Goal: Register for event/course

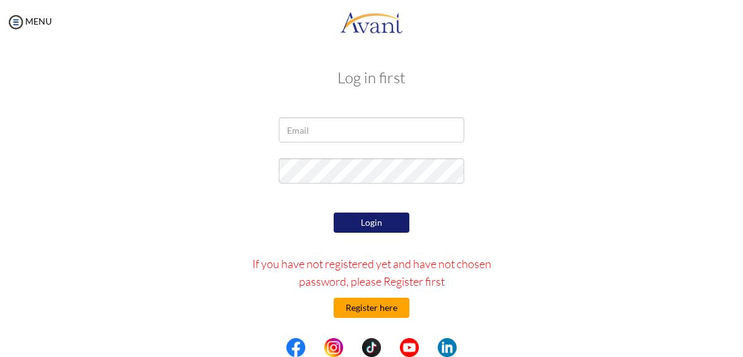
click at [353, 311] on button "Register here" at bounding box center [372, 308] width 76 height 20
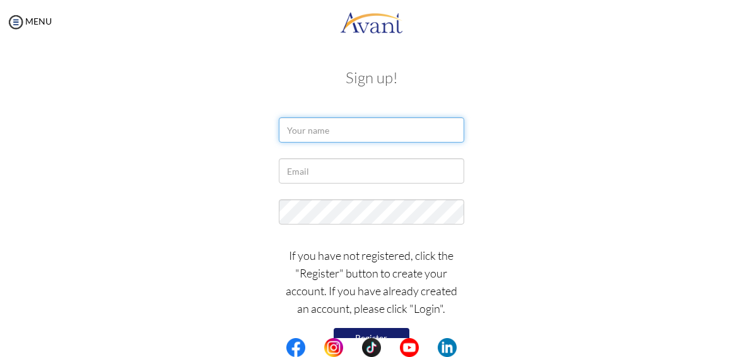
click at [350, 123] on input "text" at bounding box center [371, 129] width 185 height 25
type input "[PERSON_NAME]"
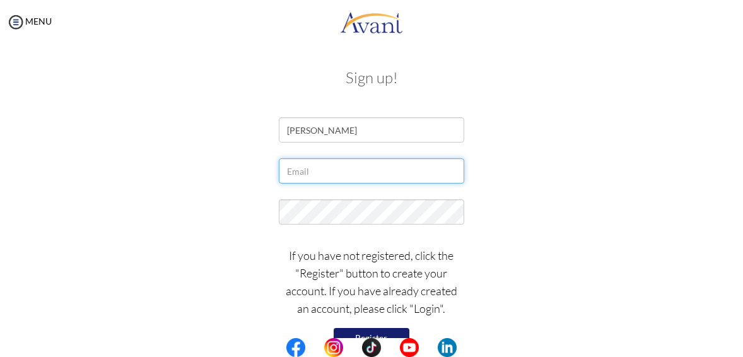
click at [348, 170] on input "text" at bounding box center [371, 170] width 185 height 25
type input "[EMAIL_ADDRESS][DOMAIN_NAME]"
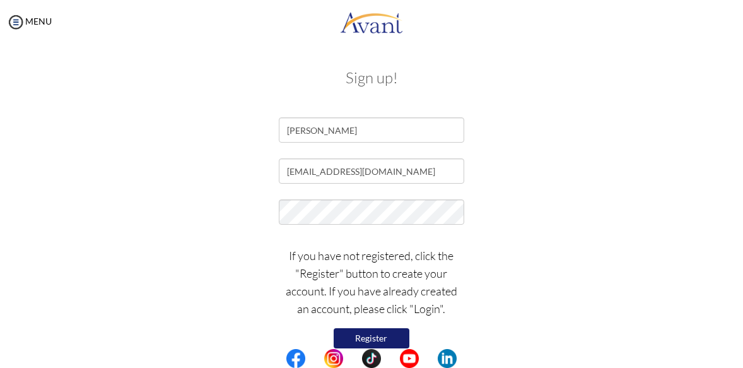
click at [391, 336] on button "Register" at bounding box center [372, 338] width 76 height 20
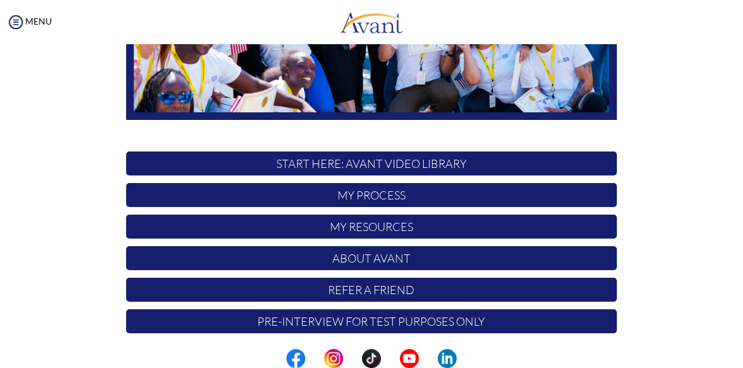
scroll to position [274, 0]
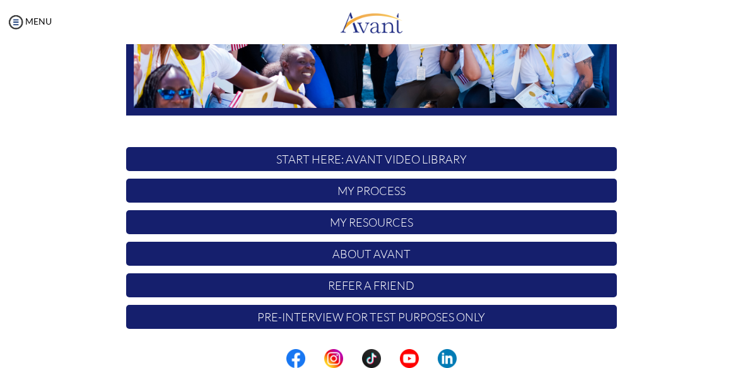
click at [501, 156] on p "START HERE: Avant Video Library" at bounding box center [371, 159] width 491 height 24
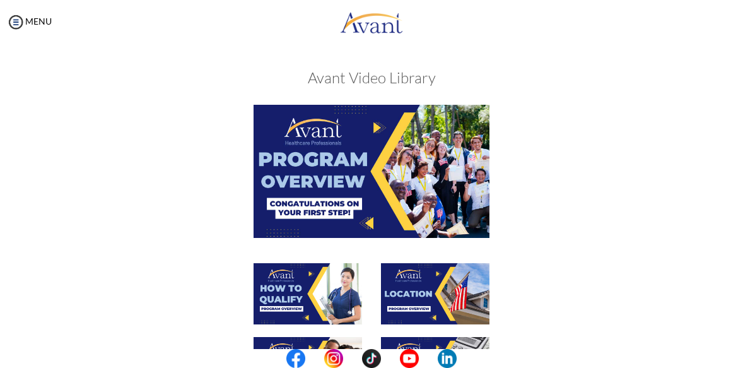
click at [382, 153] on img at bounding box center [372, 171] width 236 height 132
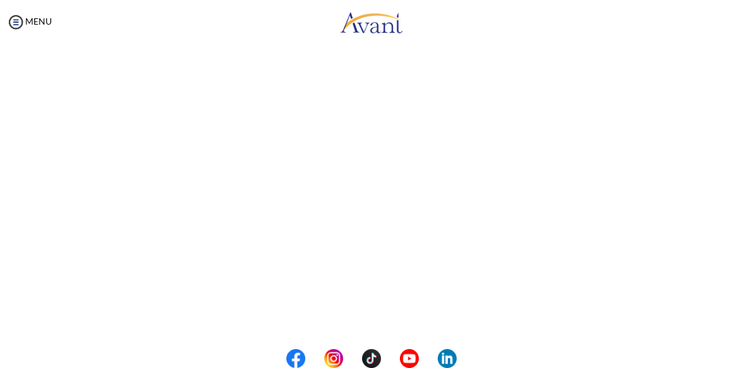
scroll to position [121, 0]
click at [44, 23] on body "Maintenance break. Please come back in 2 hours. MENU My Status What is the next…" at bounding box center [371, 184] width 743 height 368
click at [48, 17] on body "Maintenance break. Please come back in 2 hours. MENU My Status What is the next…" at bounding box center [371, 184] width 743 height 368
click at [14, 17] on img at bounding box center [15, 22] width 19 height 19
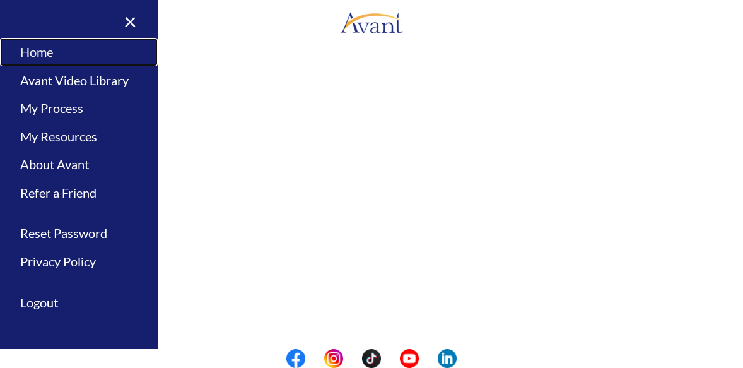
click at [30, 53] on link "Home" at bounding box center [79, 52] width 158 height 28
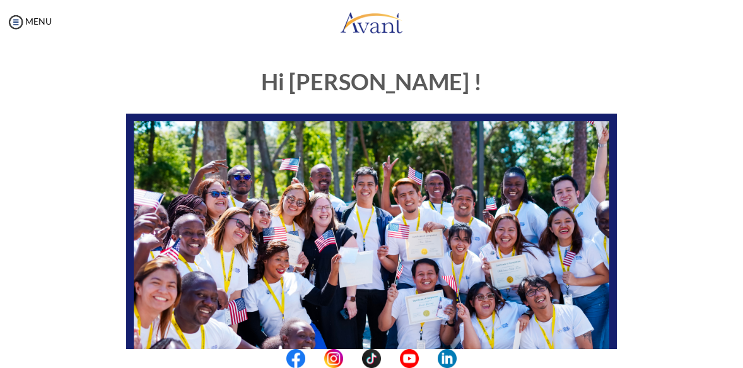
scroll to position [1, 0]
click at [177, 74] on h1 "Hi Agness !" at bounding box center [371, 81] width 491 height 25
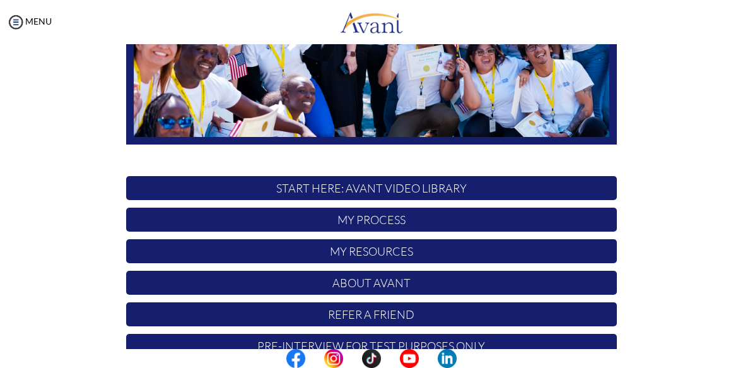
scroll to position [274, 0]
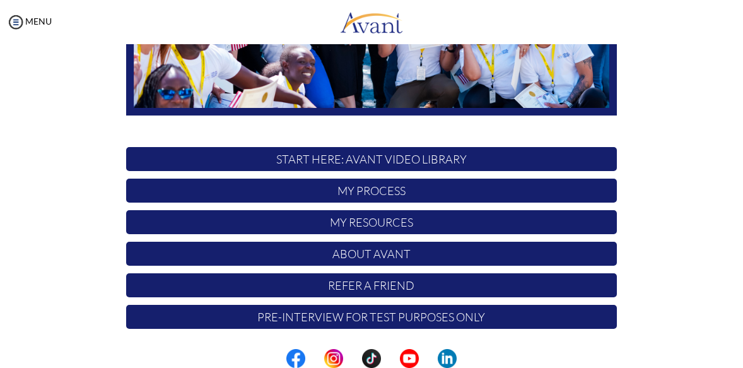
click at [392, 196] on p "My Process" at bounding box center [371, 190] width 491 height 24
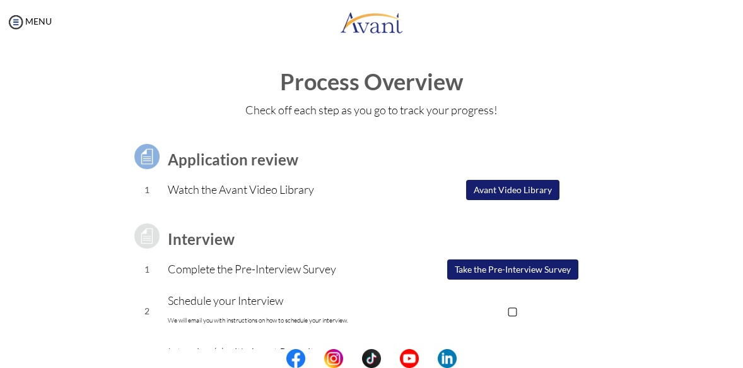
click at [506, 189] on button "Avant Video Library" at bounding box center [512, 190] width 93 height 20
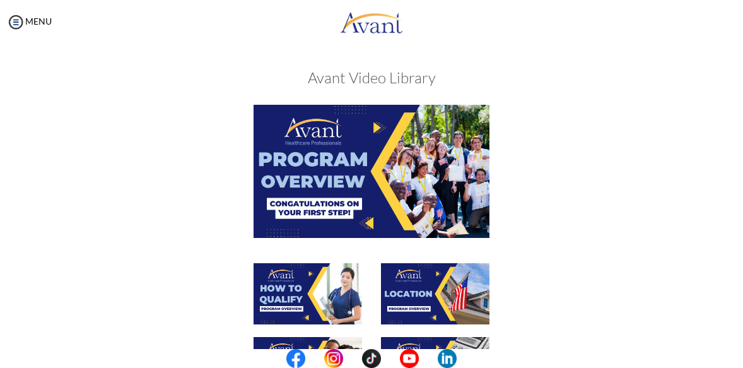
click at [515, 231] on div at bounding box center [372, 184] width 510 height 158
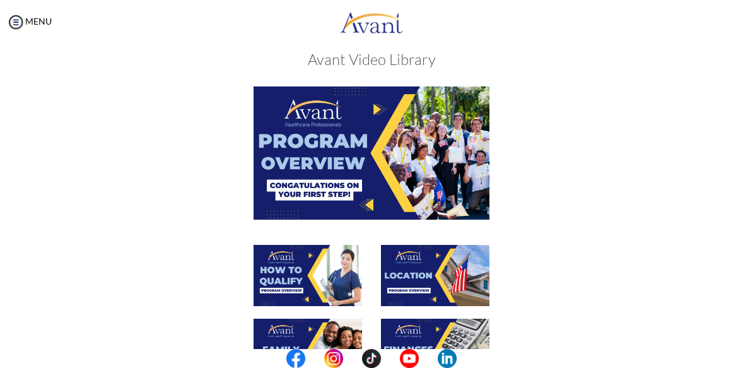
scroll to position [17, 0]
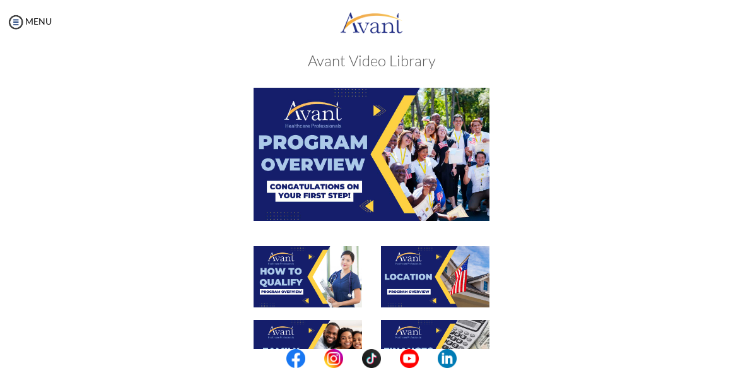
click at [319, 274] on img at bounding box center [308, 276] width 108 height 61
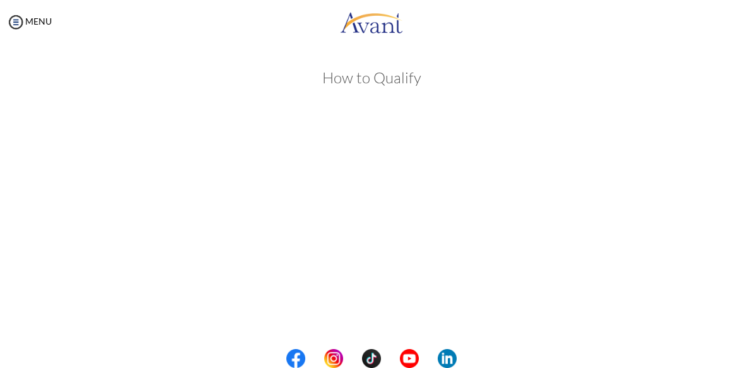
click at [711, 272] on body "Maintenance break. Please come back in 2 hours. MENU My Status What is the next…" at bounding box center [371, 184] width 743 height 368
click at [45, 22] on link "MENU" at bounding box center [28, 21] width 45 height 11
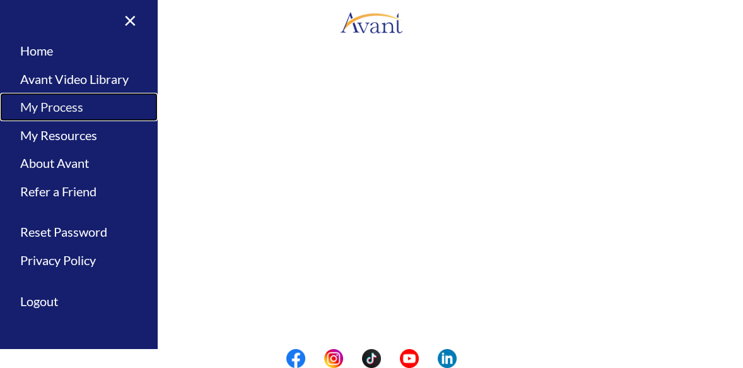
click at [61, 110] on link "My Process" at bounding box center [79, 107] width 158 height 28
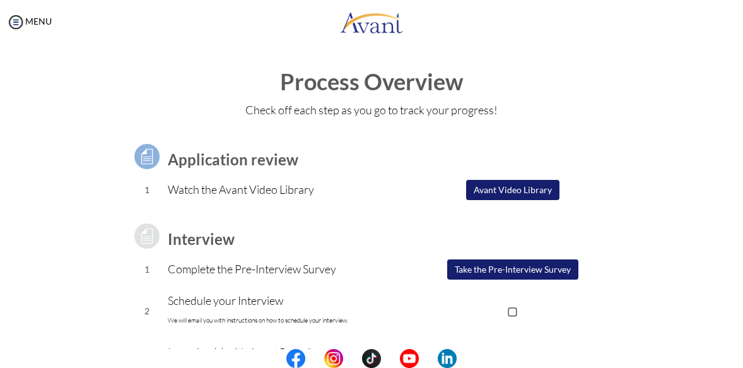
click at [487, 185] on button "Avant Video Library" at bounding box center [512, 190] width 93 height 20
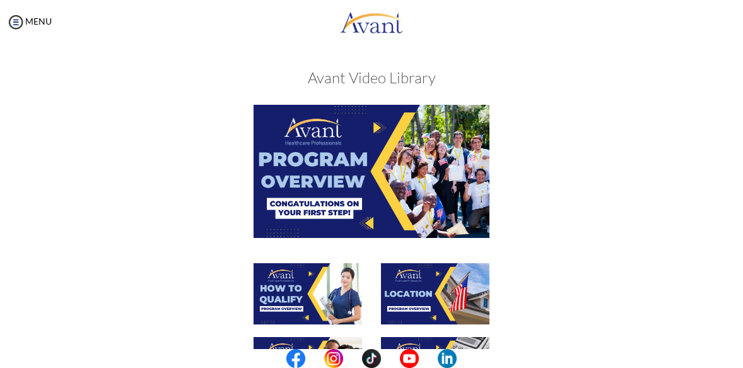
click at [447, 285] on img at bounding box center [435, 293] width 108 height 61
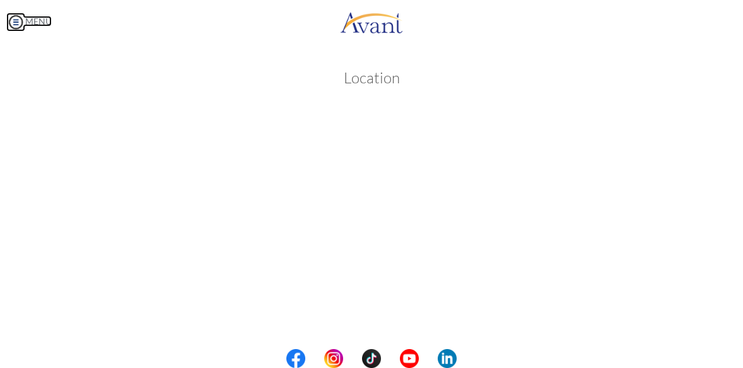
click at [40, 19] on body "Maintenance break. Please come back in 2 hours. MENU My Status What is the next…" at bounding box center [371, 184] width 743 height 368
click at [20, 23] on img at bounding box center [15, 22] width 19 height 19
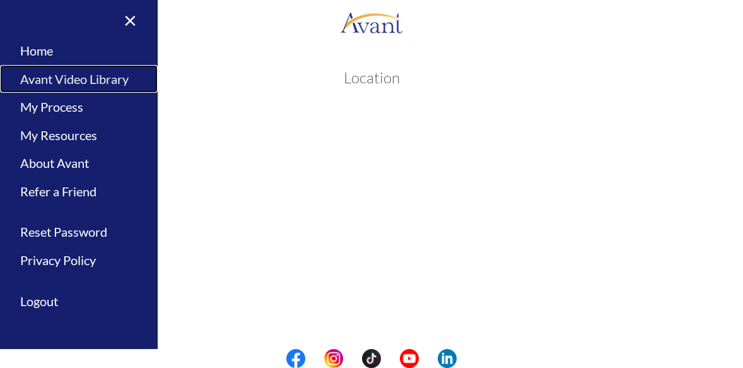
click at [61, 73] on link "Avant Video Library" at bounding box center [79, 79] width 158 height 28
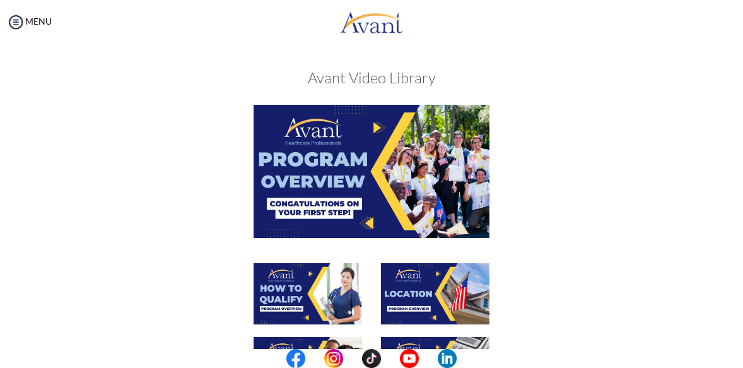
click at [320, 242] on div at bounding box center [371, 184] width 255 height 158
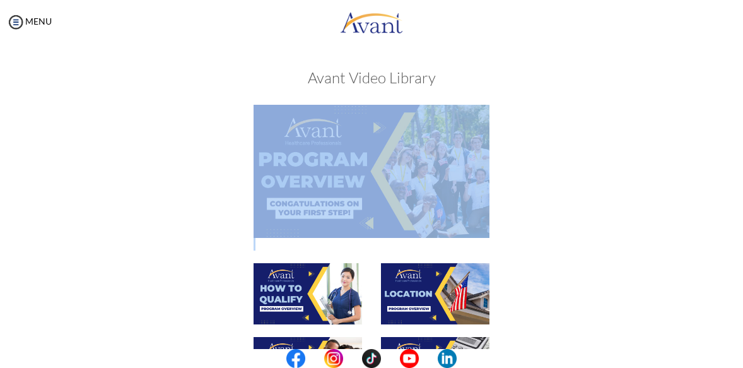
click at [320, 242] on div at bounding box center [371, 184] width 255 height 158
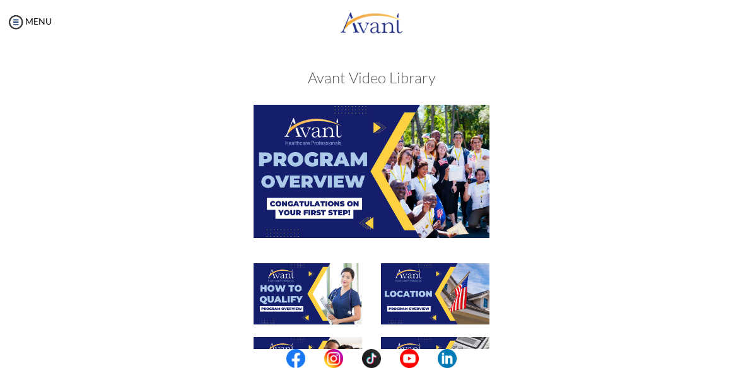
click at [320, 242] on div at bounding box center [371, 184] width 255 height 158
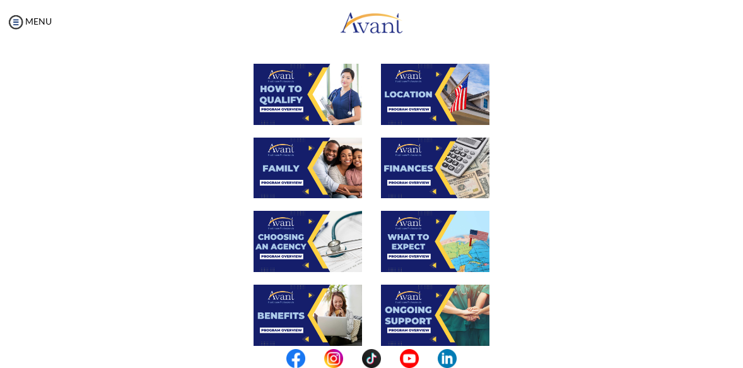
scroll to position [202, 0]
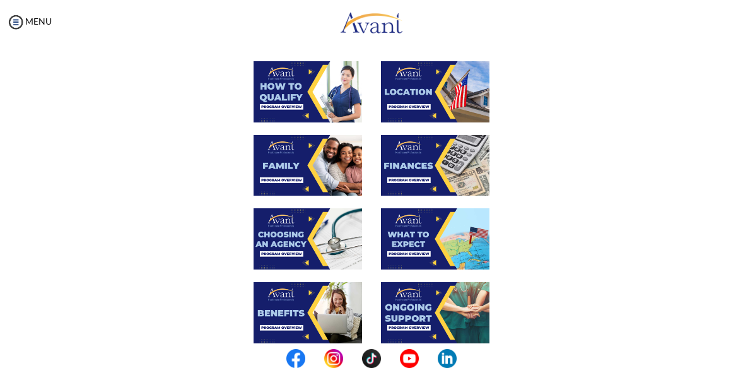
click at [337, 173] on img at bounding box center [308, 165] width 108 height 61
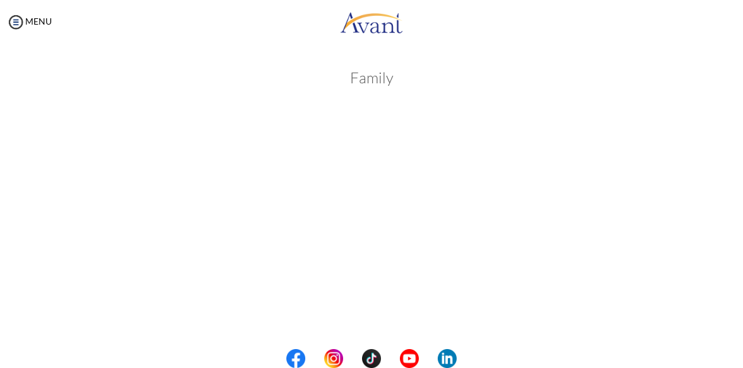
click at [605, 115] on body "Maintenance break. Please come back in 2 hours. MENU My Status What is the next…" at bounding box center [371, 184] width 743 height 368
click at [19, 20] on img at bounding box center [15, 22] width 19 height 19
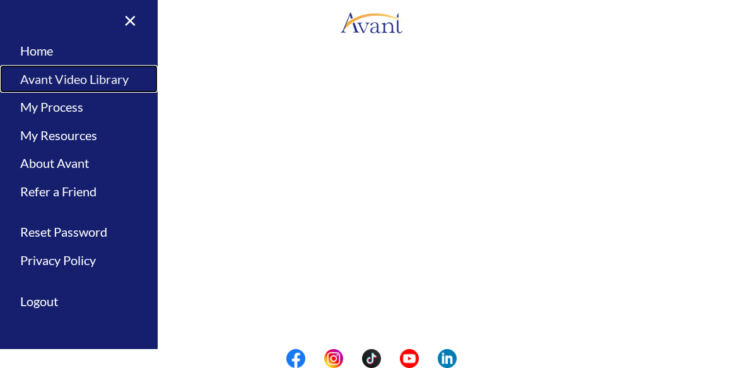
click at [81, 78] on link "Avant Video Library" at bounding box center [79, 79] width 158 height 28
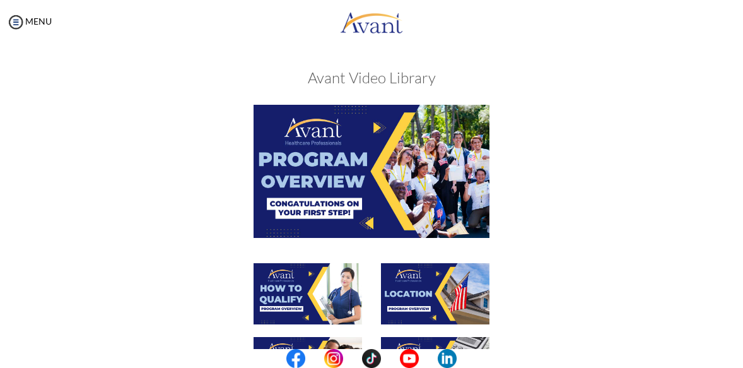
click at [511, 297] on div at bounding box center [372, 300] width 510 height 74
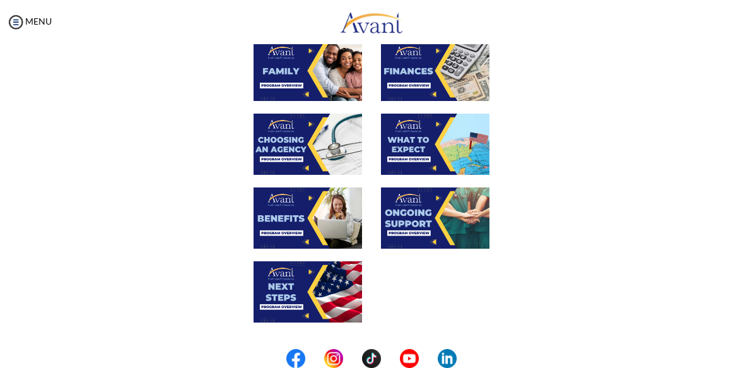
scroll to position [303, 0]
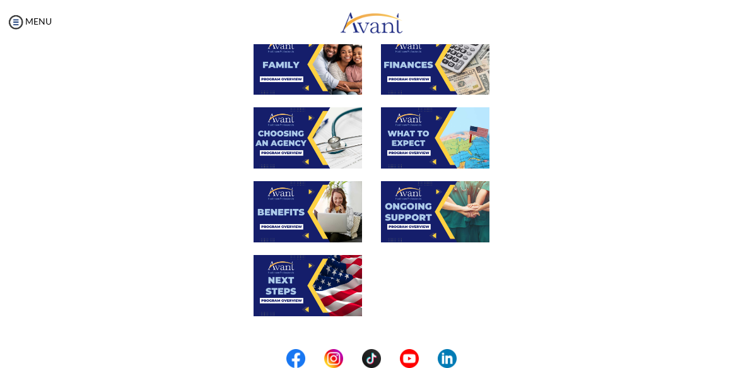
click at [438, 86] on img at bounding box center [435, 64] width 108 height 61
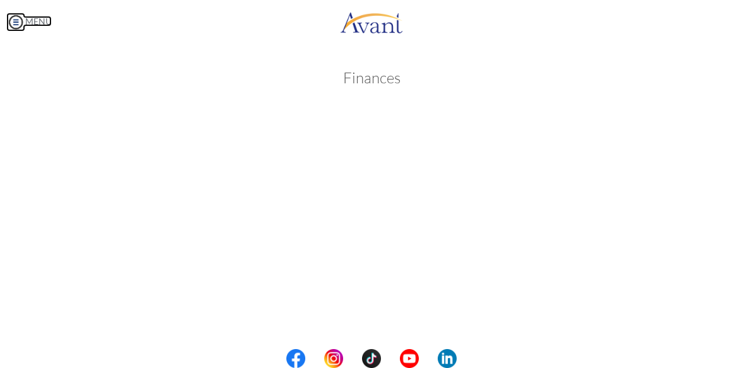
click at [14, 20] on body "Maintenance break. Please come back in 2 hours. MENU My Status What is the next…" at bounding box center [371, 184] width 743 height 368
click at [14, 20] on img at bounding box center [15, 22] width 19 height 19
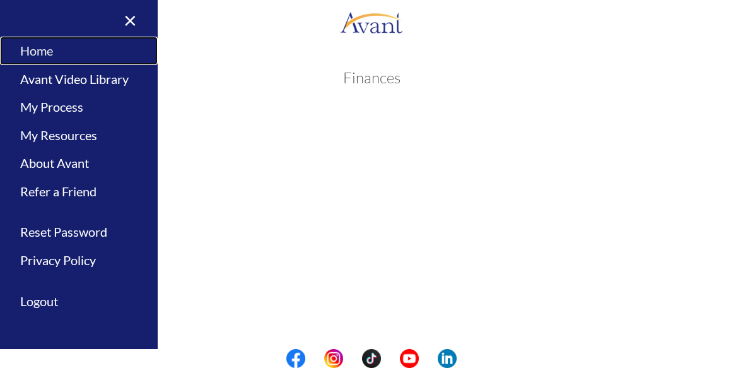
click at [37, 45] on link "Home" at bounding box center [79, 51] width 158 height 28
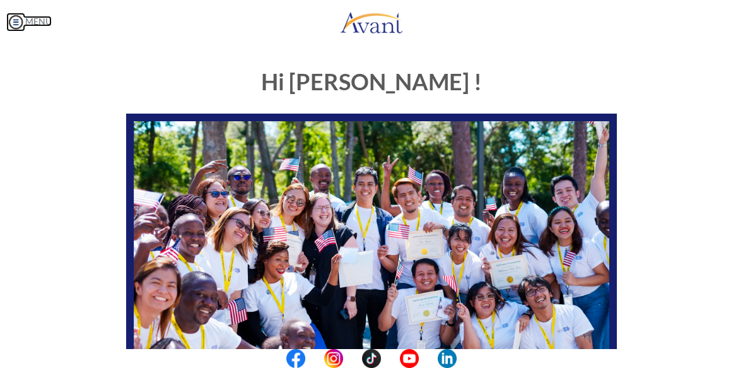
click at [14, 18] on img at bounding box center [15, 22] width 19 height 19
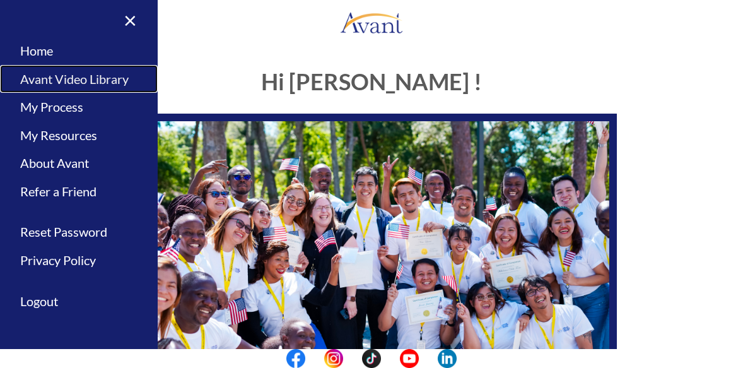
click at [37, 78] on link "Avant Video Library" at bounding box center [79, 79] width 158 height 28
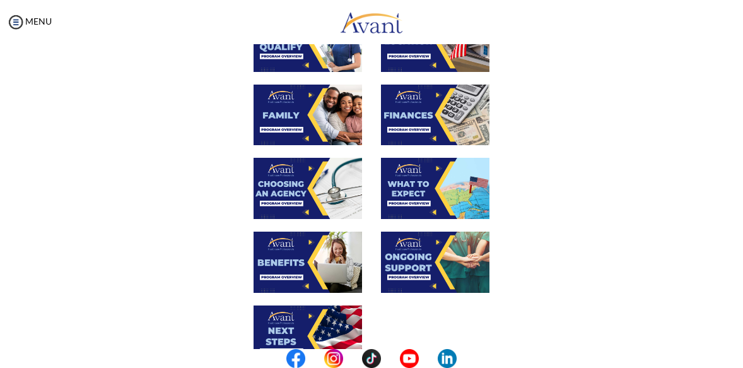
scroll to position [277, 0]
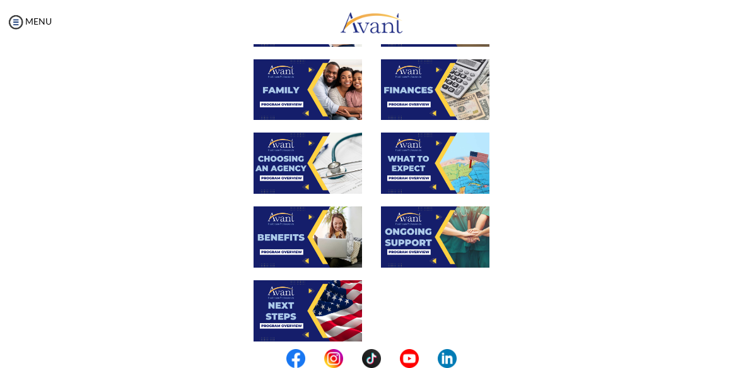
click at [297, 156] on img at bounding box center [308, 162] width 108 height 61
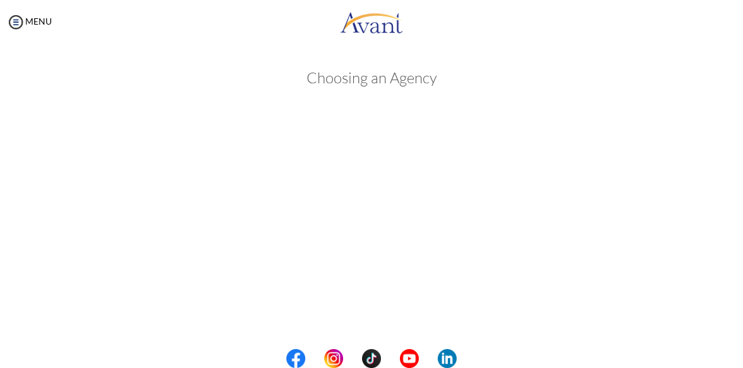
click at [714, 208] on body "Maintenance break. Please come back in 2 hours. MENU My Status What is the next…" at bounding box center [371, 184] width 743 height 368
click at [17, 23] on body "Maintenance break. Please come back in 2 hours. MENU My Status What is the next…" at bounding box center [371, 184] width 743 height 368
click at [11, 22] on img at bounding box center [15, 22] width 19 height 19
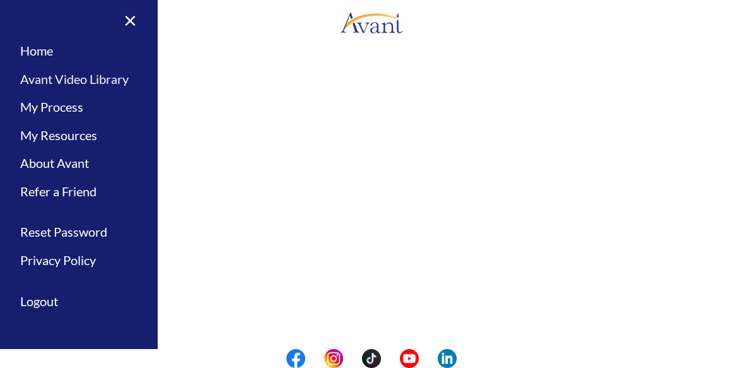
click at [56, 76] on link "Avant Video Library" at bounding box center [79, 79] width 158 height 28
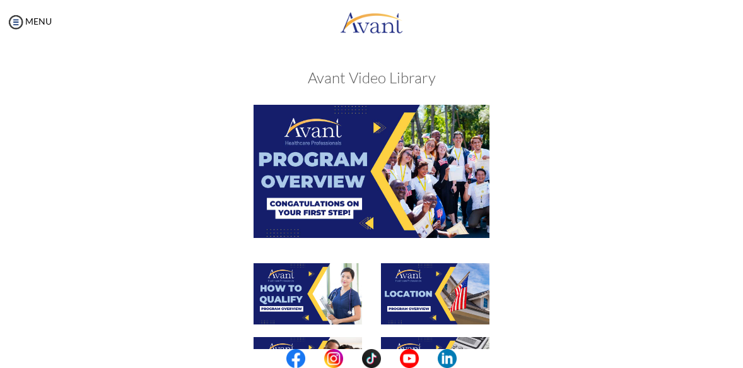
click at [530, 278] on div at bounding box center [372, 300] width 510 height 74
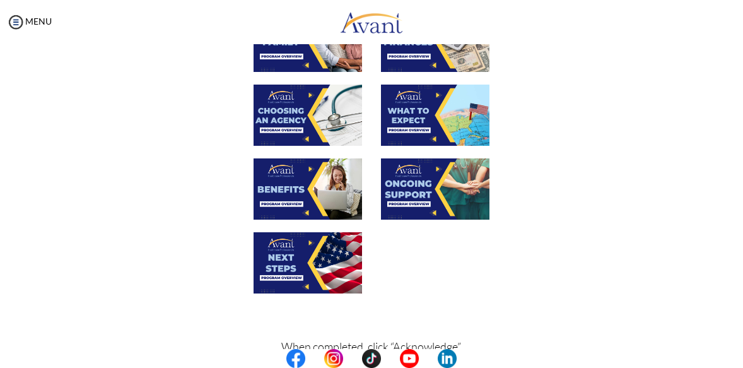
scroll to position [328, 0]
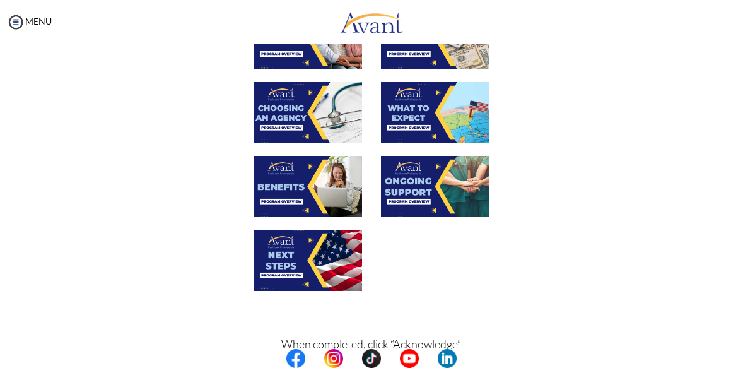
click at [422, 110] on img at bounding box center [435, 112] width 108 height 61
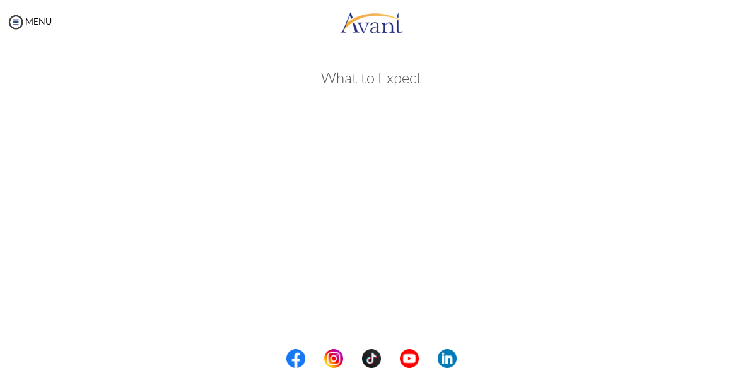
click at [670, 117] on div "What to Expect Back to Avant Video Library" at bounding box center [372, 374] width 612 height 635
click at [700, 209] on div "What to Expect Back to Avant Video Library" at bounding box center [372, 374] width 718 height 635
click at [727, 269] on div "My Status What is the next step? We would like you to watch the introductory vi…" at bounding box center [371, 228] width 743 height 368
click at [18, 23] on body "Maintenance break. Please come back in 2 hours. MENU My Status What is the next…" at bounding box center [371, 184] width 743 height 368
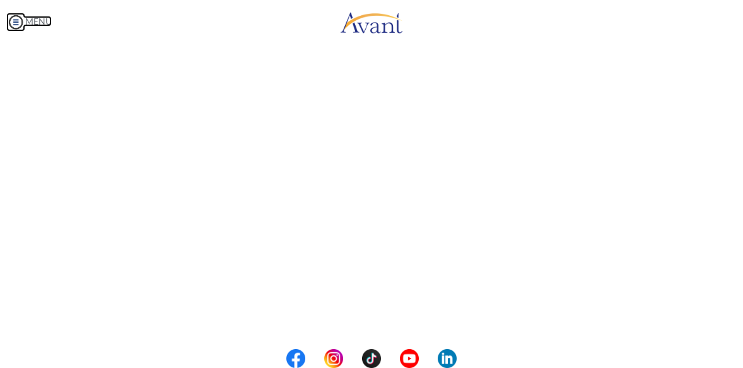
click at [18, 23] on img at bounding box center [15, 22] width 19 height 19
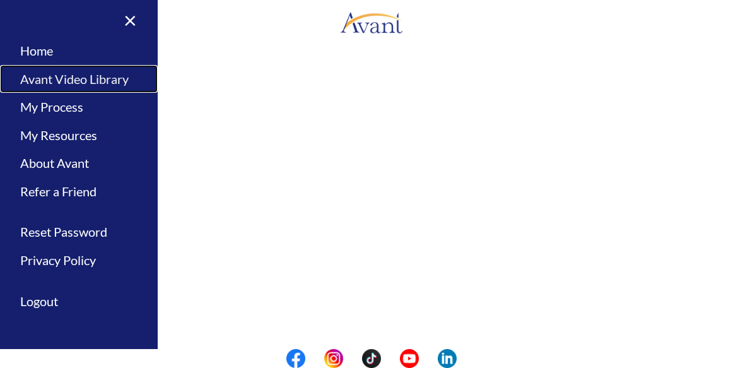
click at [49, 79] on link "Avant Video Library" at bounding box center [79, 79] width 158 height 28
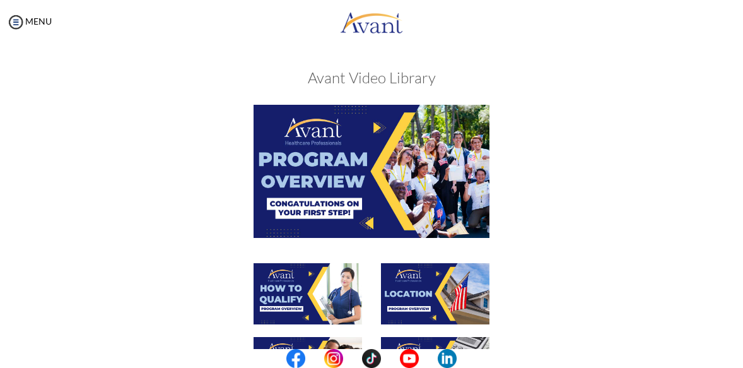
click at [203, 221] on div at bounding box center [372, 184] width 510 height 158
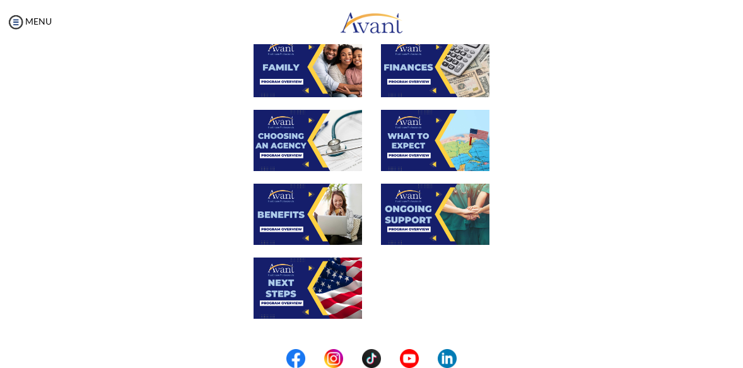
scroll to position [303, 0]
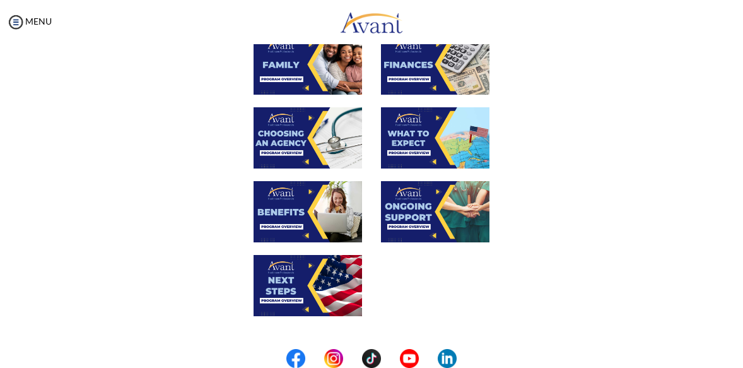
click at [270, 219] on img at bounding box center [308, 211] width 108 height 61
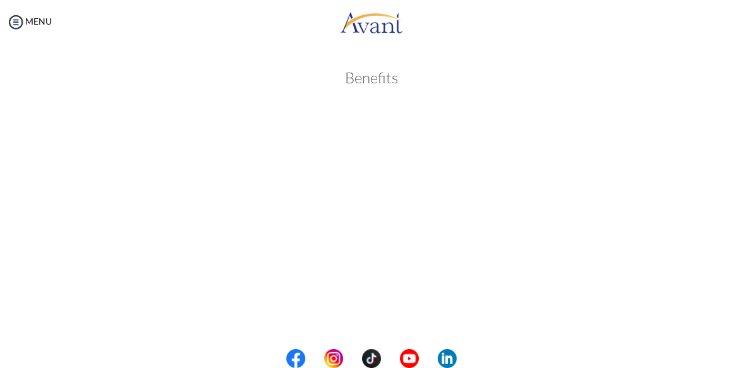
click at [692, 178] on div "Benefits Back to Avant Video Library" at bounding box center [372, 374] width 718 height 635
click at [19, 20] on body "Maintenance break. Please come back in 2 hours. MENU My Status What is the next…" at bounding box center [371, 184] width 743 height 368
click at [18, 21] on img at bounding box center [15, 22] width 19 height 19
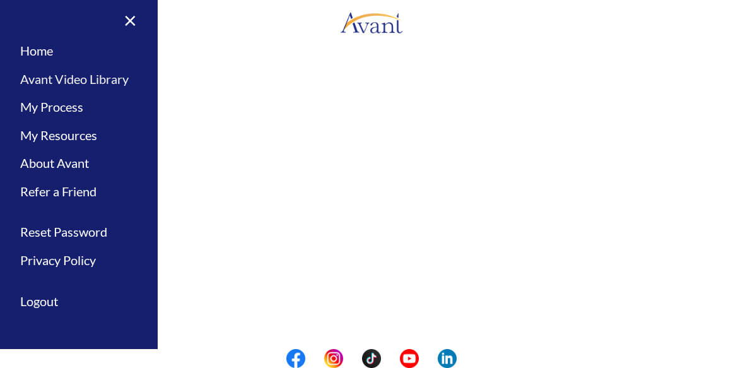
click at [36, 77] on link "Avant Video Library" at bounding box center [79, 79] width 158 height 28
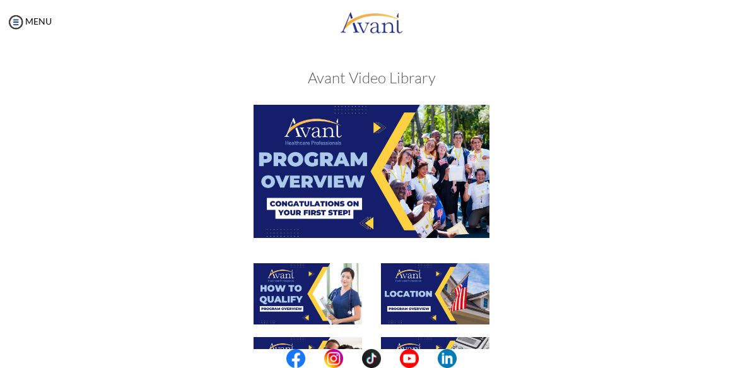
click at [539, 224] on div at bounding box center [372, 184] width 510 height 158
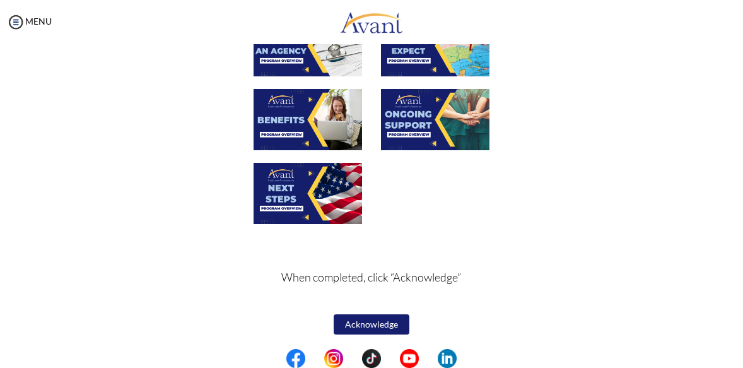
scroll to position [395, 0]
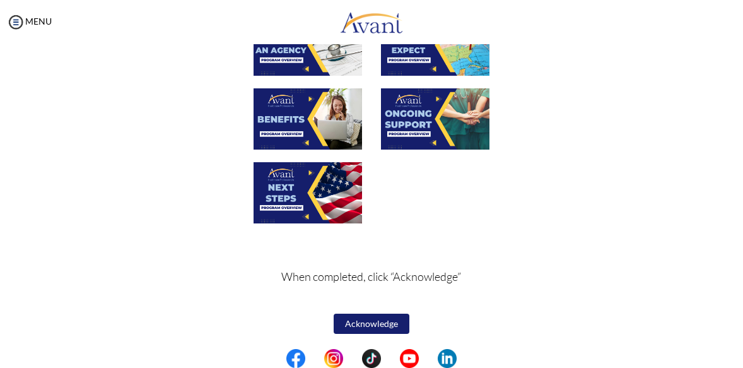
click at [419, 106] on img at bounding box center [435, 118] width 108 height 61
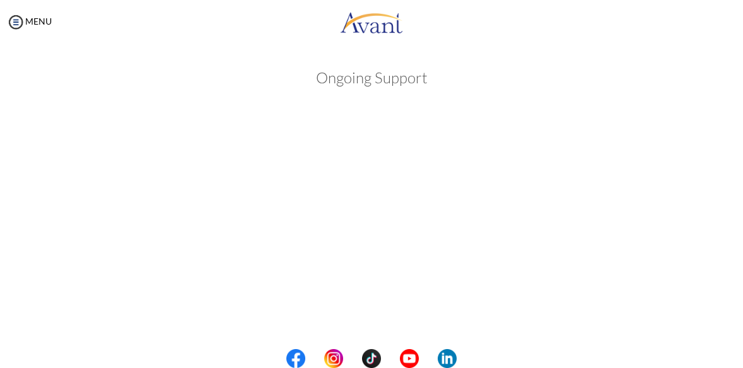
click at [696, 250] on div "Ongoing Support Back to Avant Video Library" at bounding box center [372, 374] width 718 height 635
click at [16, 23] on body "Maintenance break. Please come back in 2 hours. MENU My Status What is the next…" at bounding box center [371, 184] width 743 height 368
click at [12, 22] on img at bounding box center [15, 22] width 19 height 19
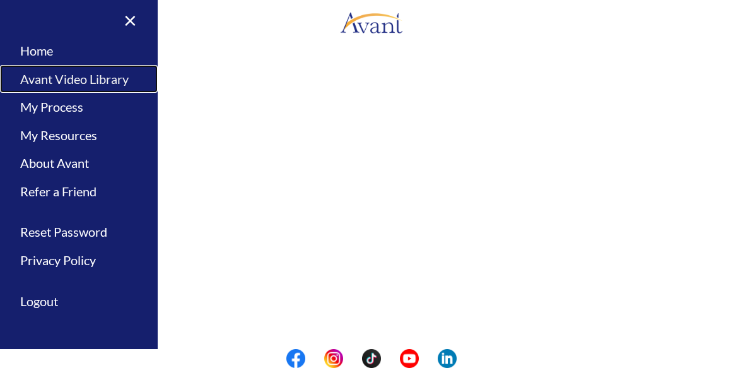
click at [33, 75] on link "Avant Video Library" at bounding box center [79, 79] width 158 height 28
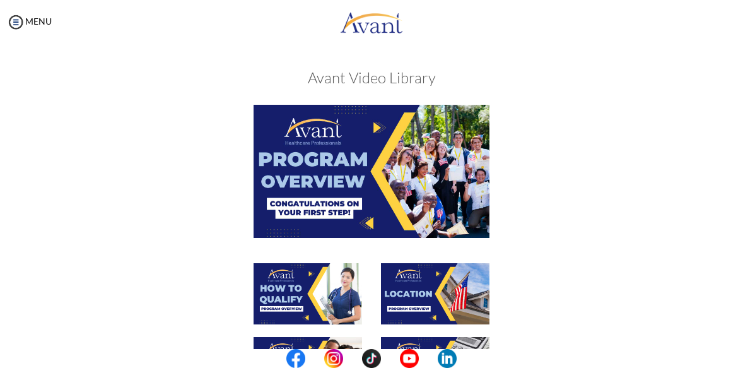
click at [507, 198] on div at bounding box center [372, 184] width 510 height 158
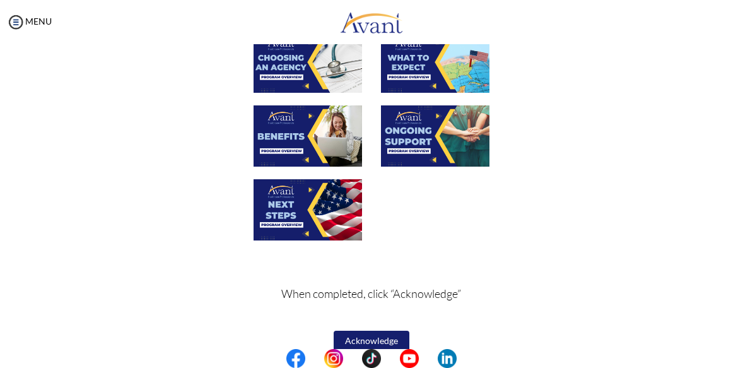
scroll to position [395, 0]
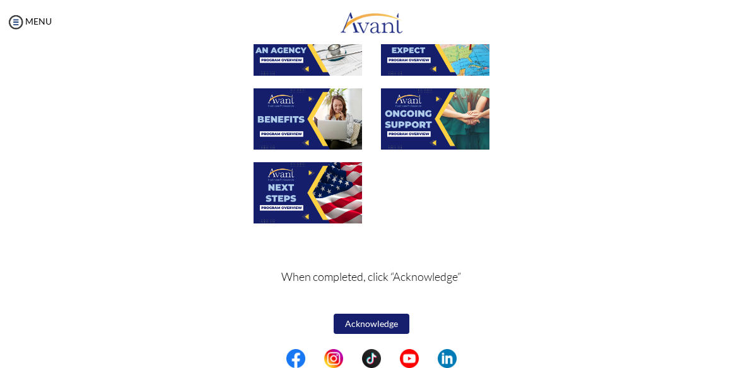
click at [308, 192] on img at bounding box center [308, 192] width 108 height 61
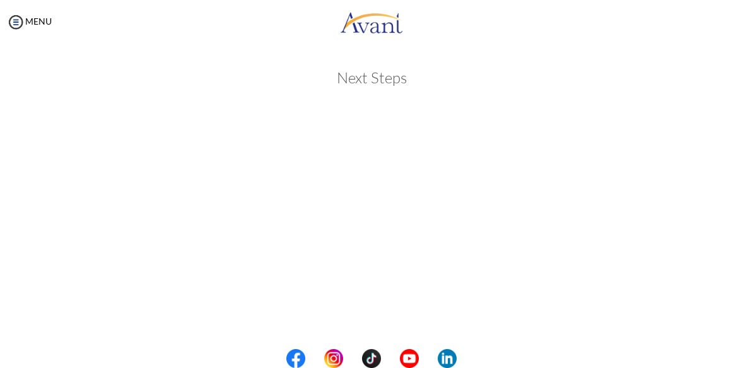
click at [680, 237] on div "Next Steps Back to Avant Video Library" at bounding box center [372, 374] width 718 height 635
